Goal: Information Seeking & Learning: Learn about a topic

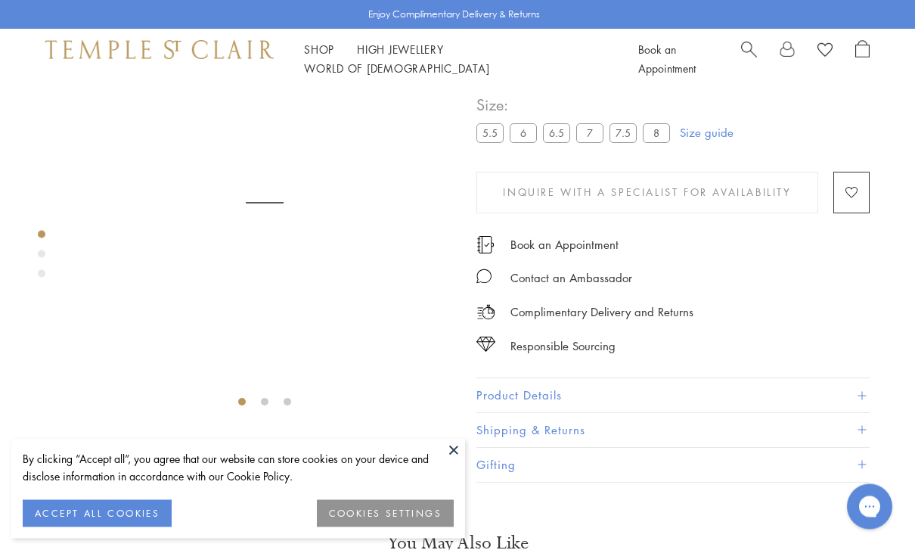
scroll to position [89, 0]
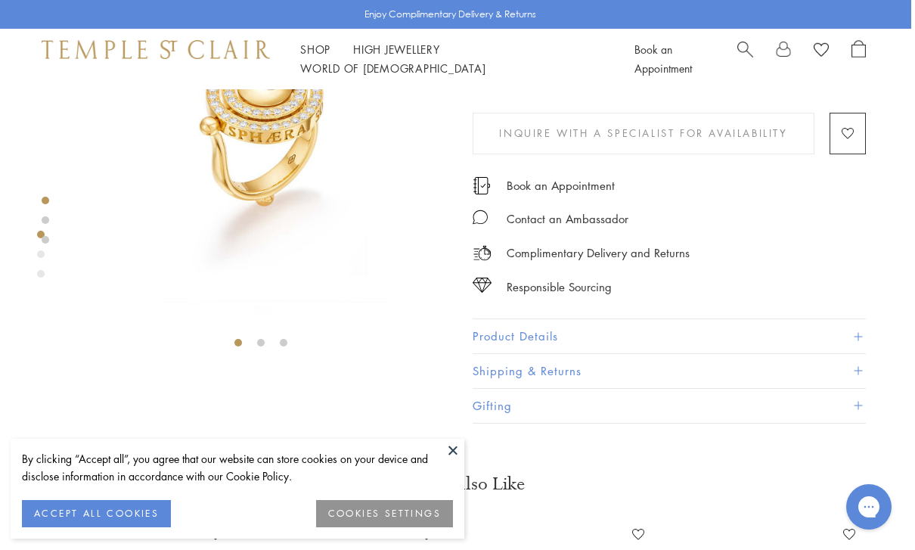
scroll to position [0, 3]
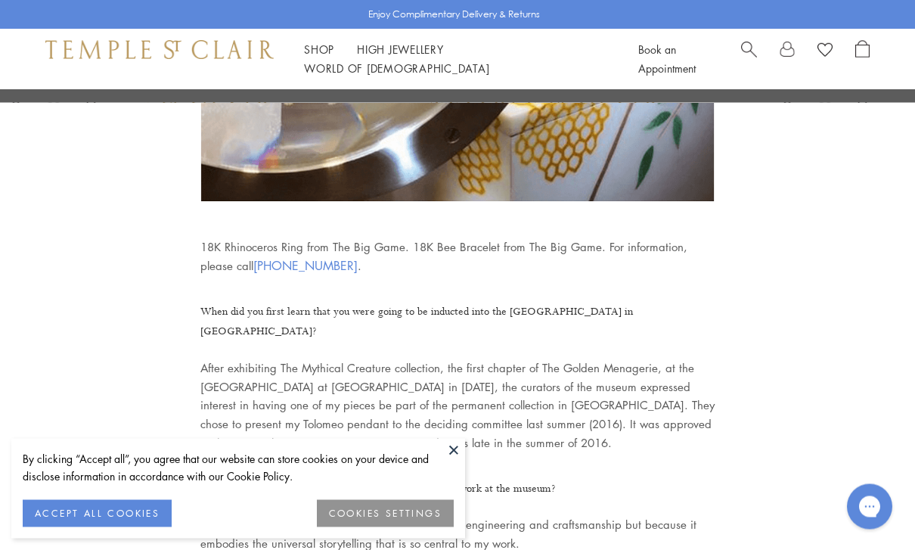
scroll to position [3349, 0]
